Goal: Find specific page/section

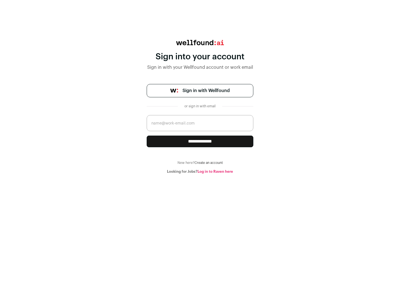
click at [206, 91] on span "Sign in with Wellfound" at bounding box center [205, 90] width 47 height 7
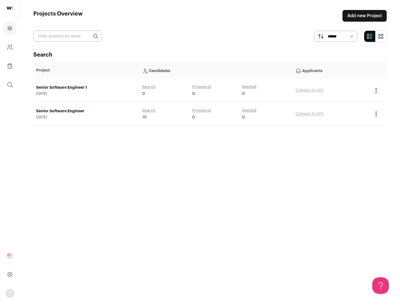
click at [86, 111] on link "Senior Software Engineer" at bounding box center [86, 111] width 100 height 6
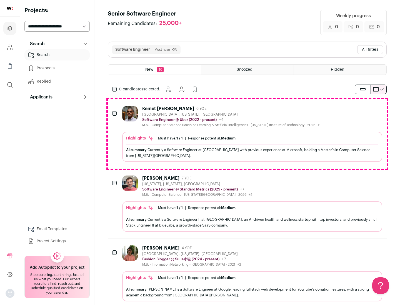
click at [247, 134] on div "Highlights Must have: 1 / 1 How many must haves have been fulfilled? | Response…" at bounding box center [252, 147] width 260 height 30
